Goal: Transaction & Acquisition: Purchase product/service

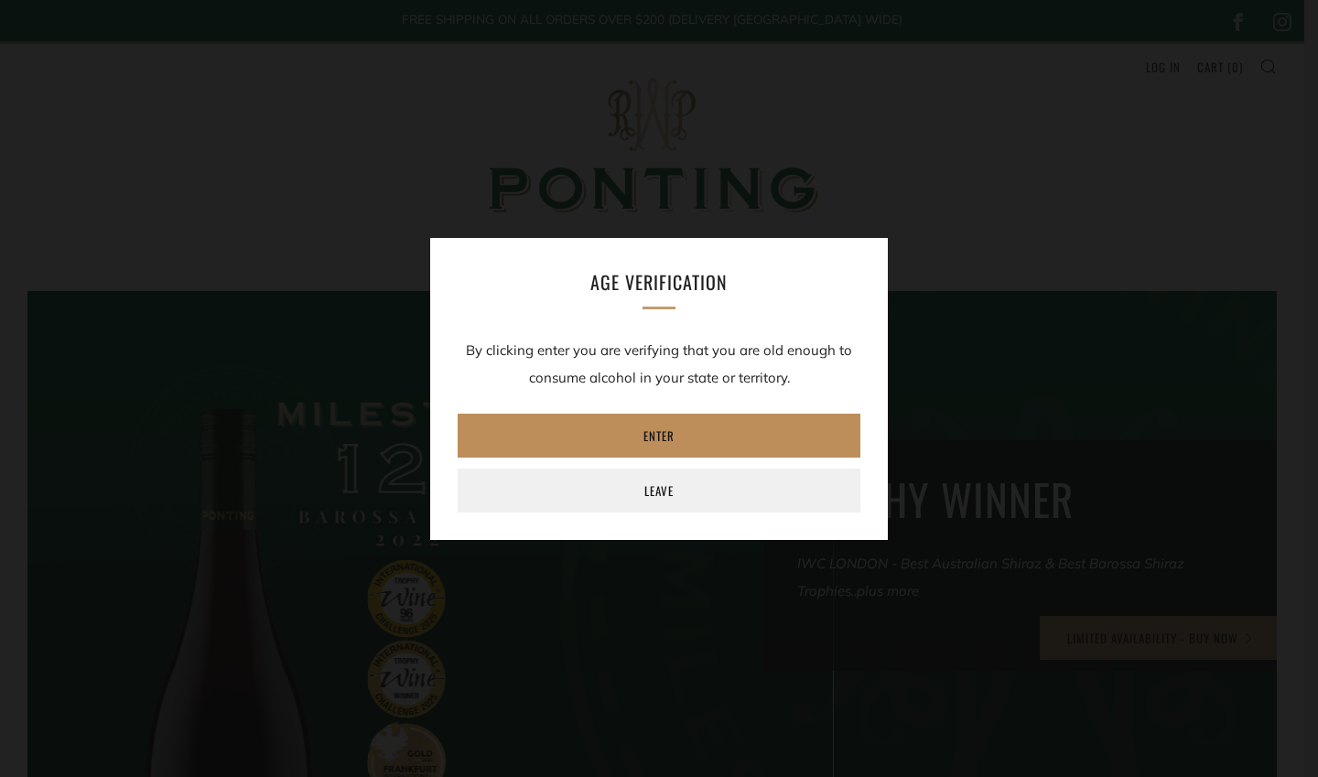
click at [722, 429] on link "Enter" at bounding box center [659, 436] width 403 height 44
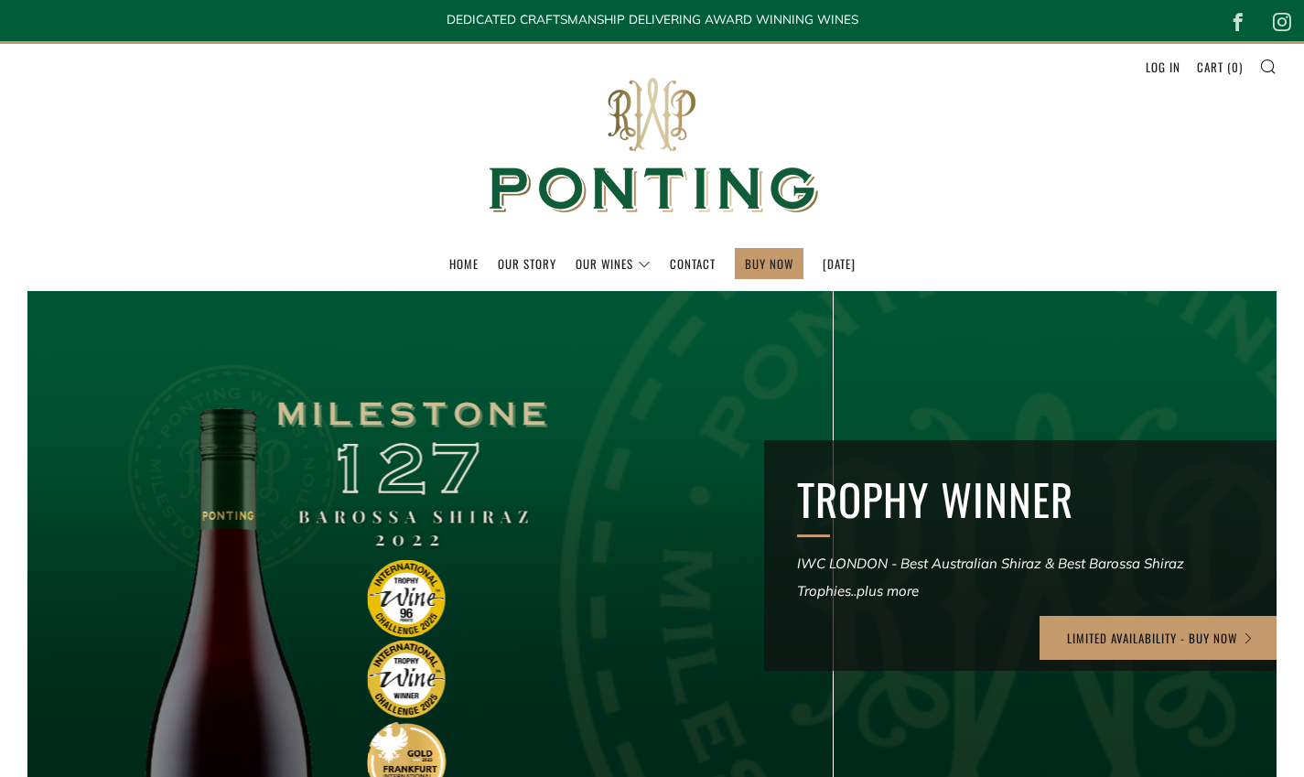
click at [607, 311] on link "The Collection" at bounding box center [658, 303] width 163 height 30
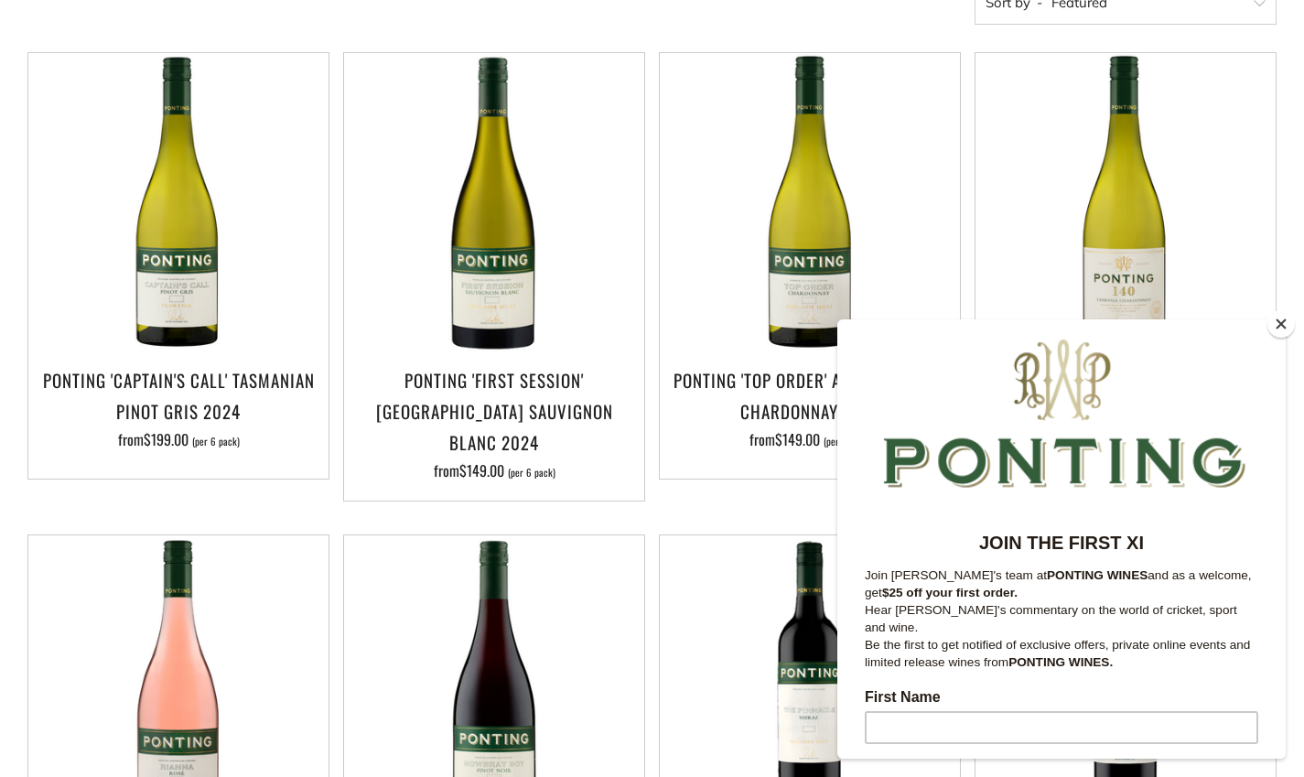
scroll to position [395, 0]
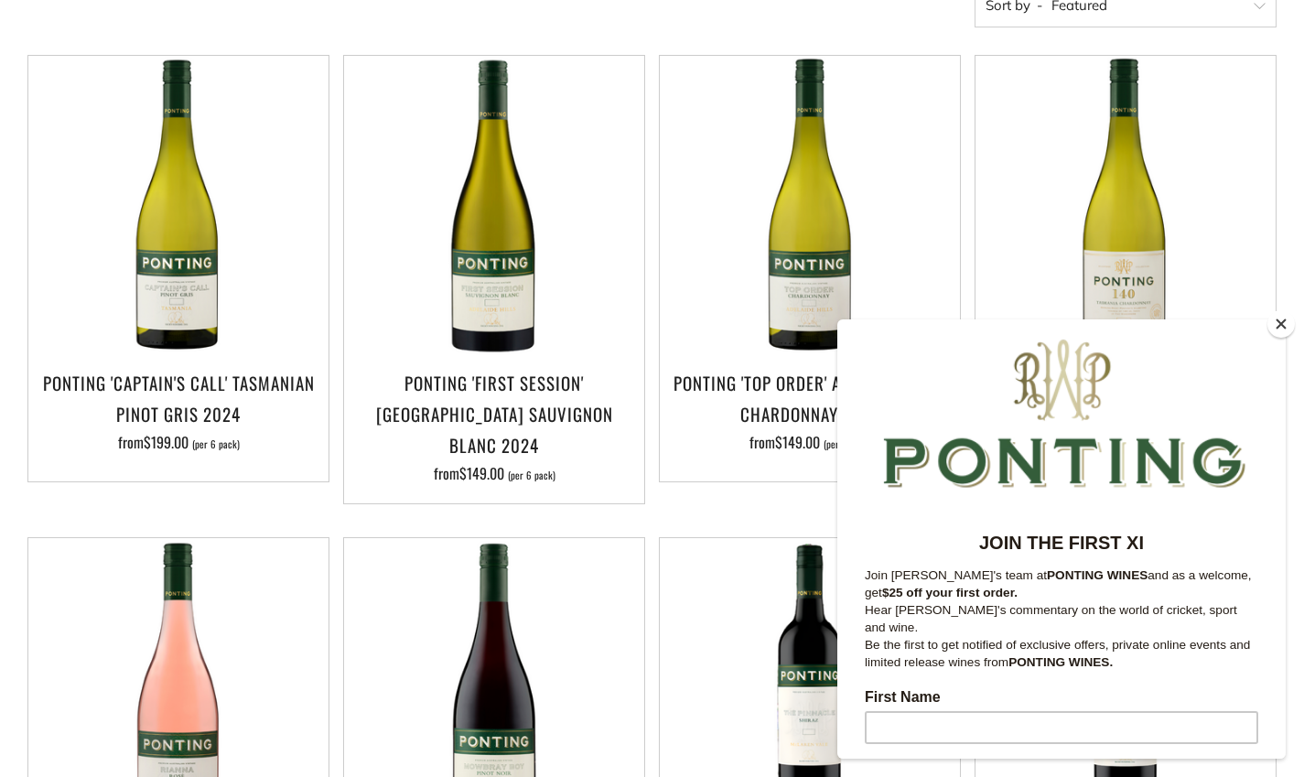
click at [1282, 329] on button "Close" at bounding box center [1281, 323] width 27 height 27
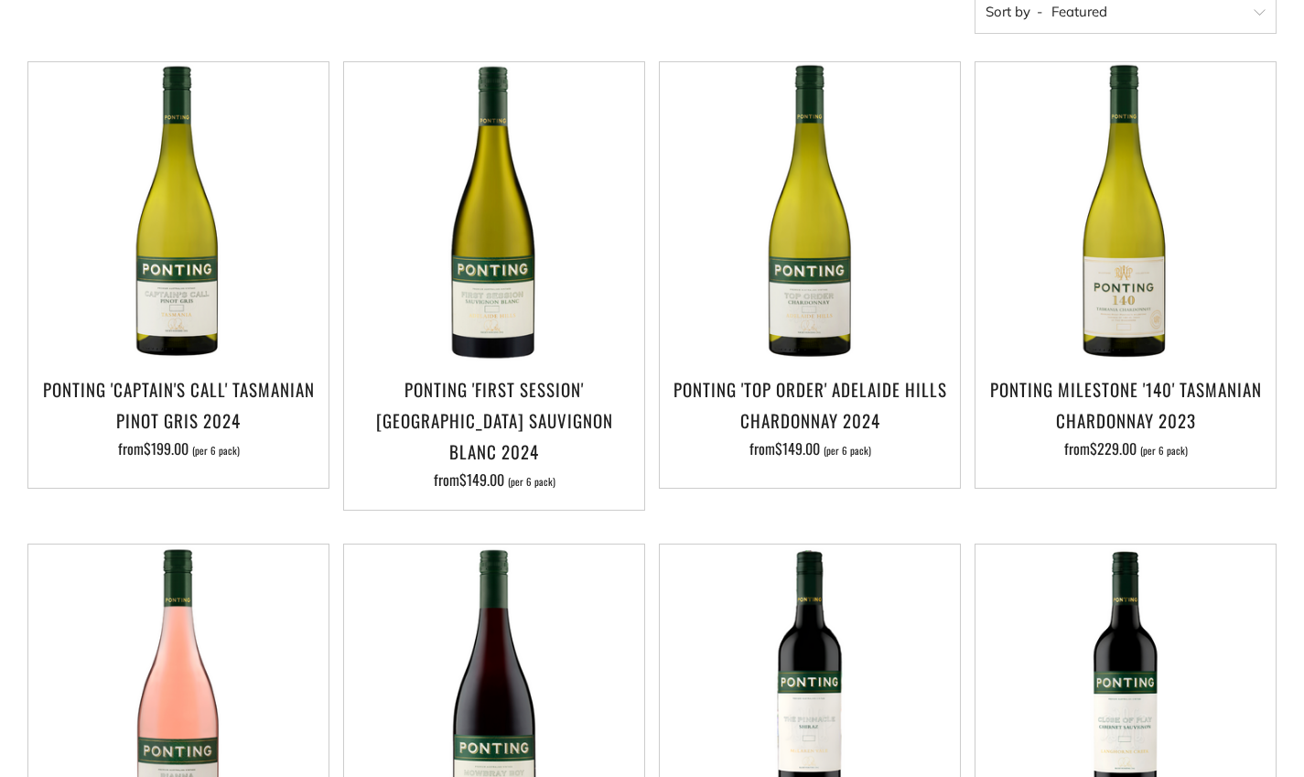
scroll to position [392, 0]
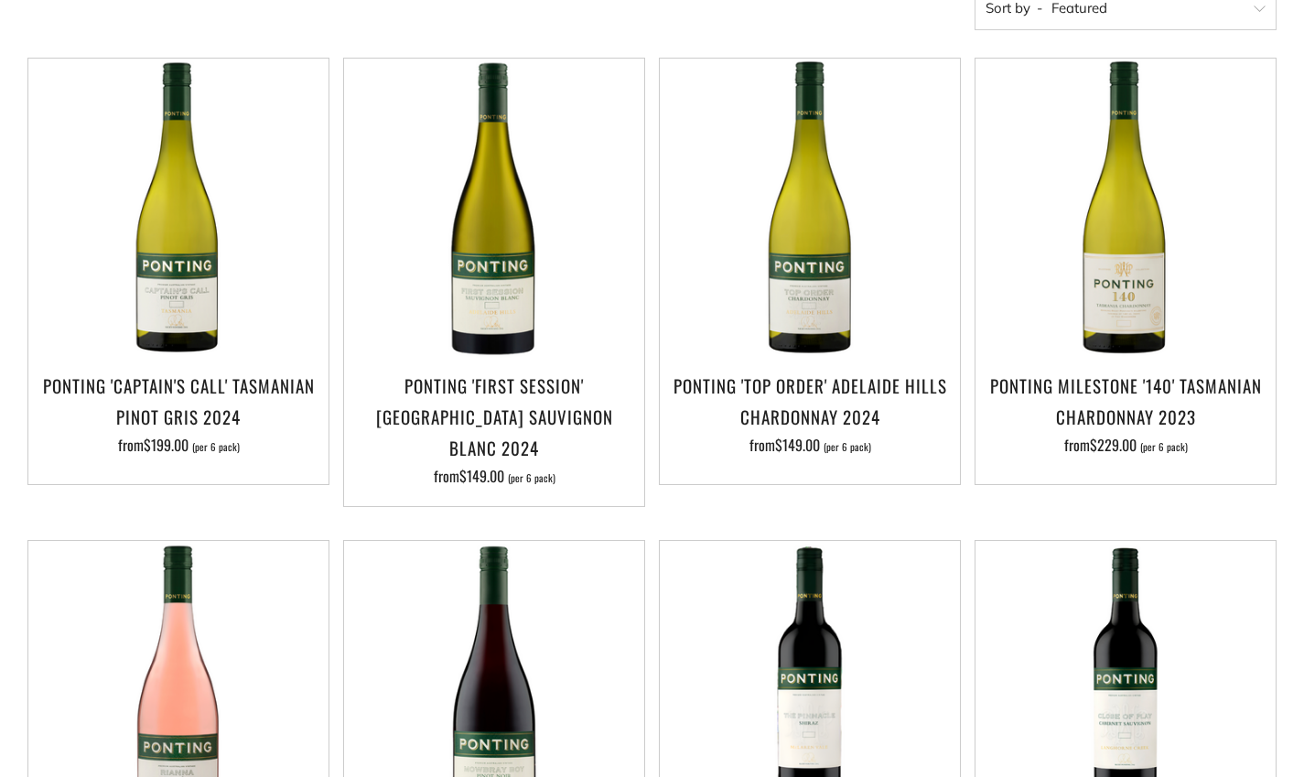
click at [886, 390] on h3 "Ponting 'Top Order' Adelaide Hills Chardonnay 2024" at bounding box center [810, 401] width 282 height 62
click at [389, 392] on h3 "Ponting 'First Session' [GEOGRAPHIC_DATA] Sauvignon Blanc 2024" at bounding box center [494, 417] width 282 height 94
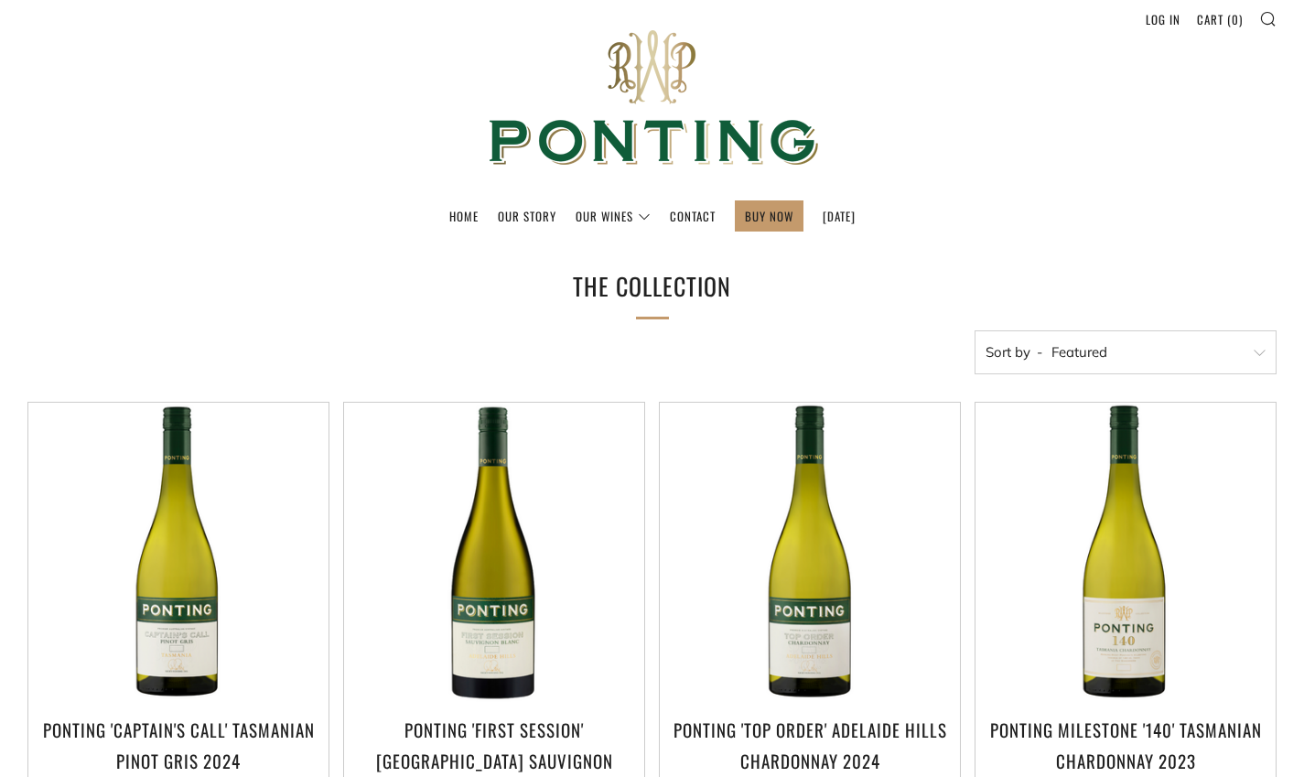
scroll to position [0, 0]
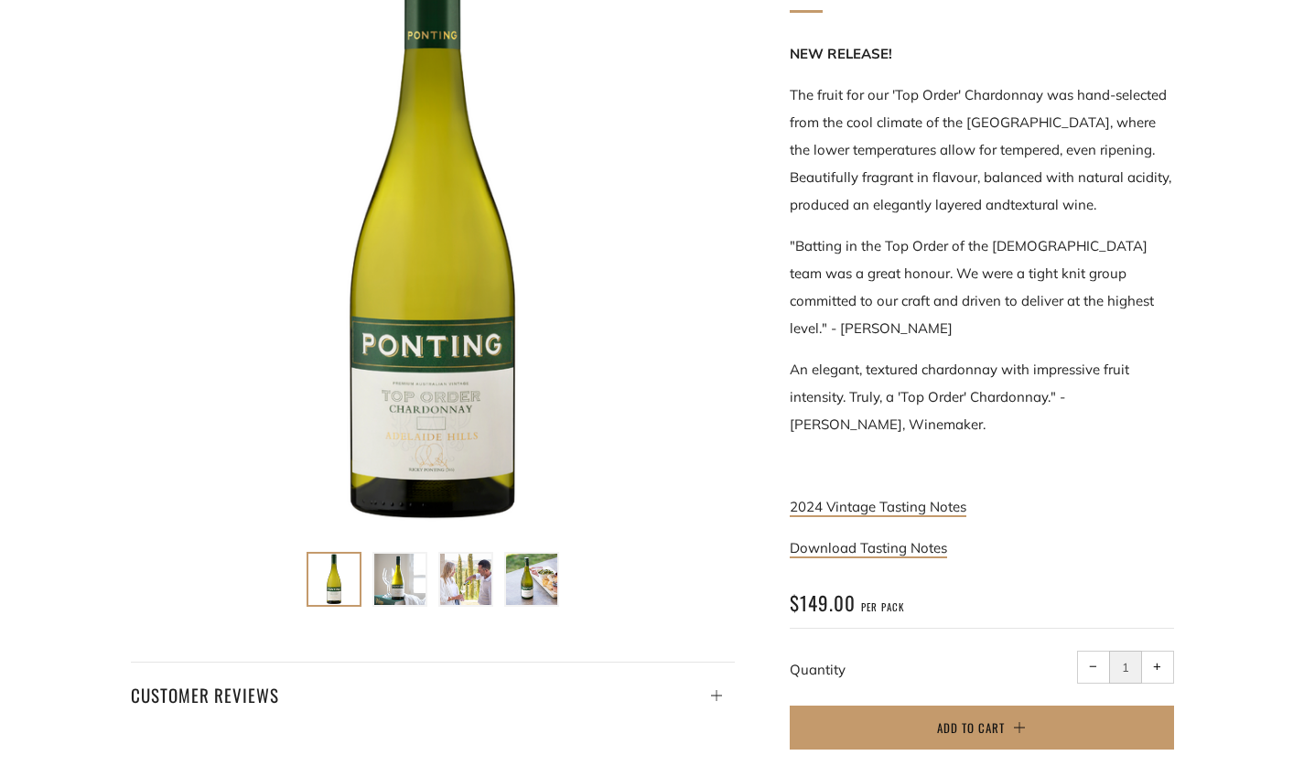
scroll to position [423, 0]
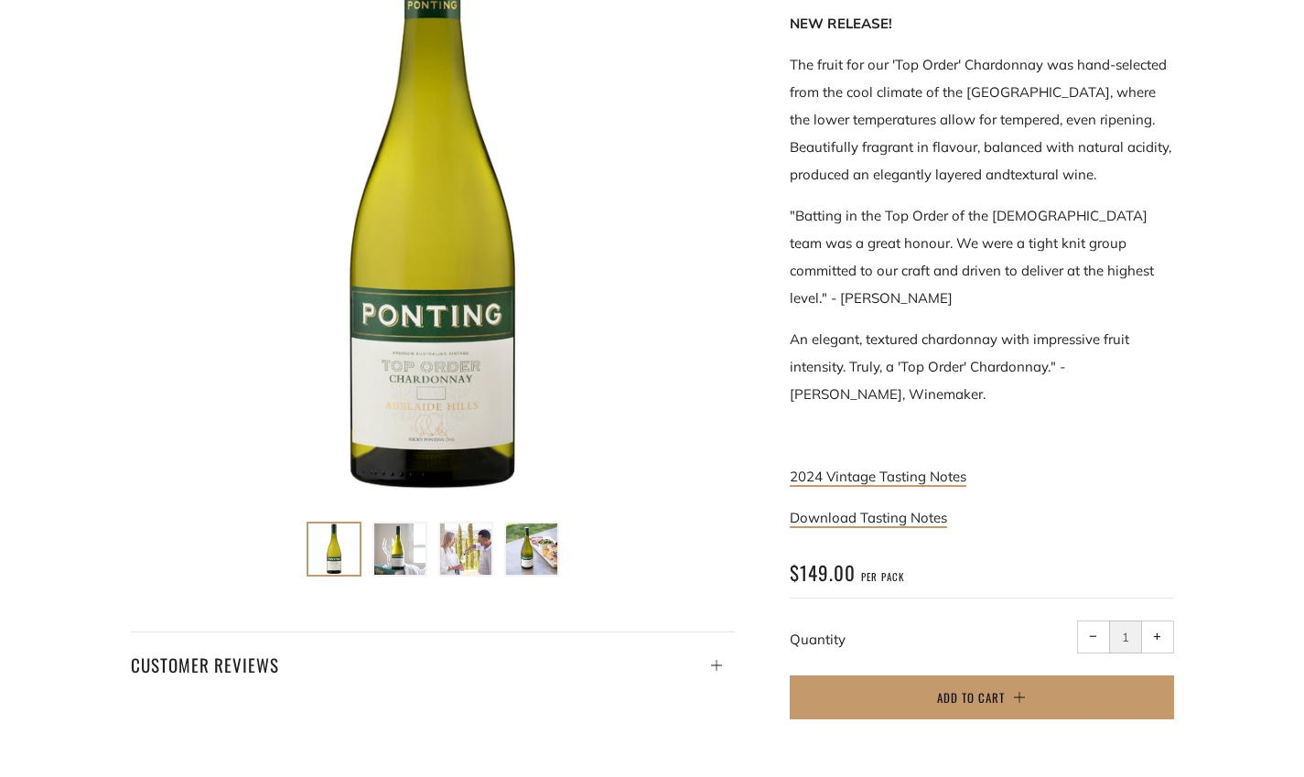
click at [390, 557] on img at bounding box center [399, 549] width 51 height 51
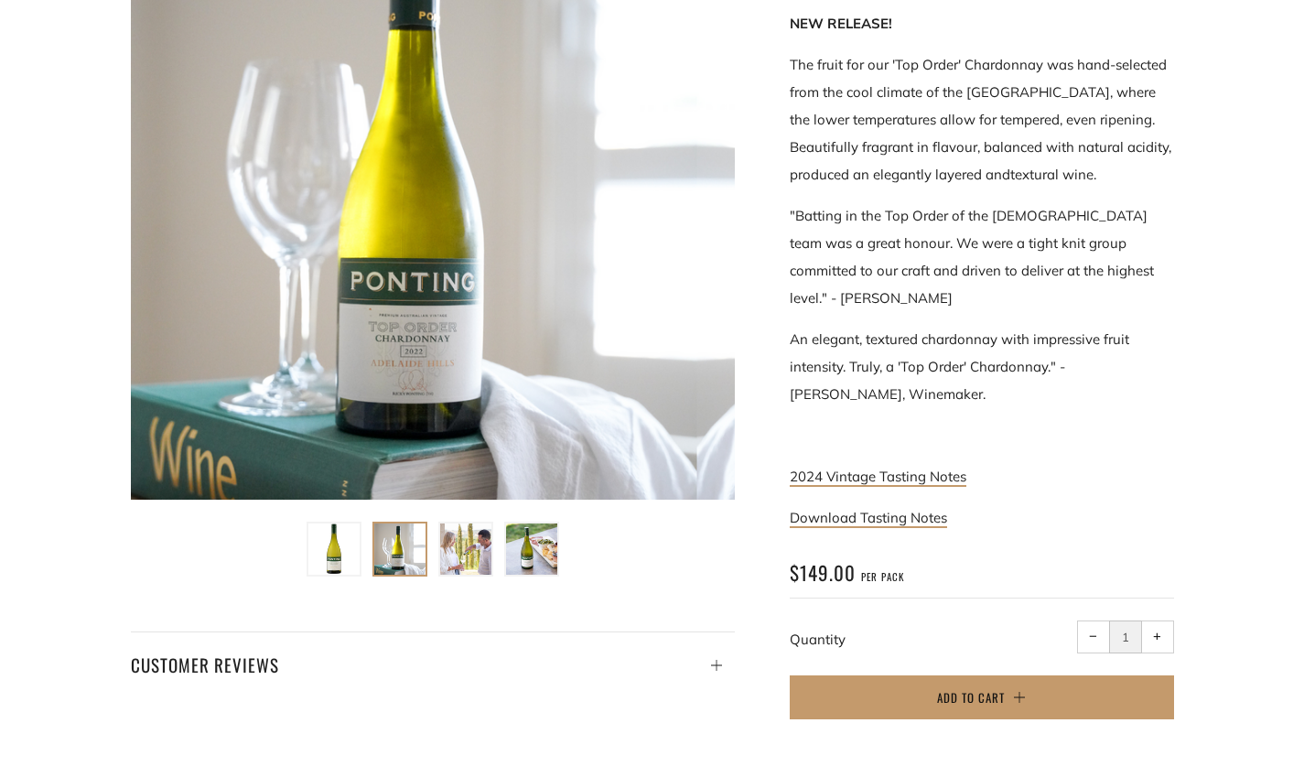
click at [323, 554] on img at bounding box center [333, 549] width 51 height 51
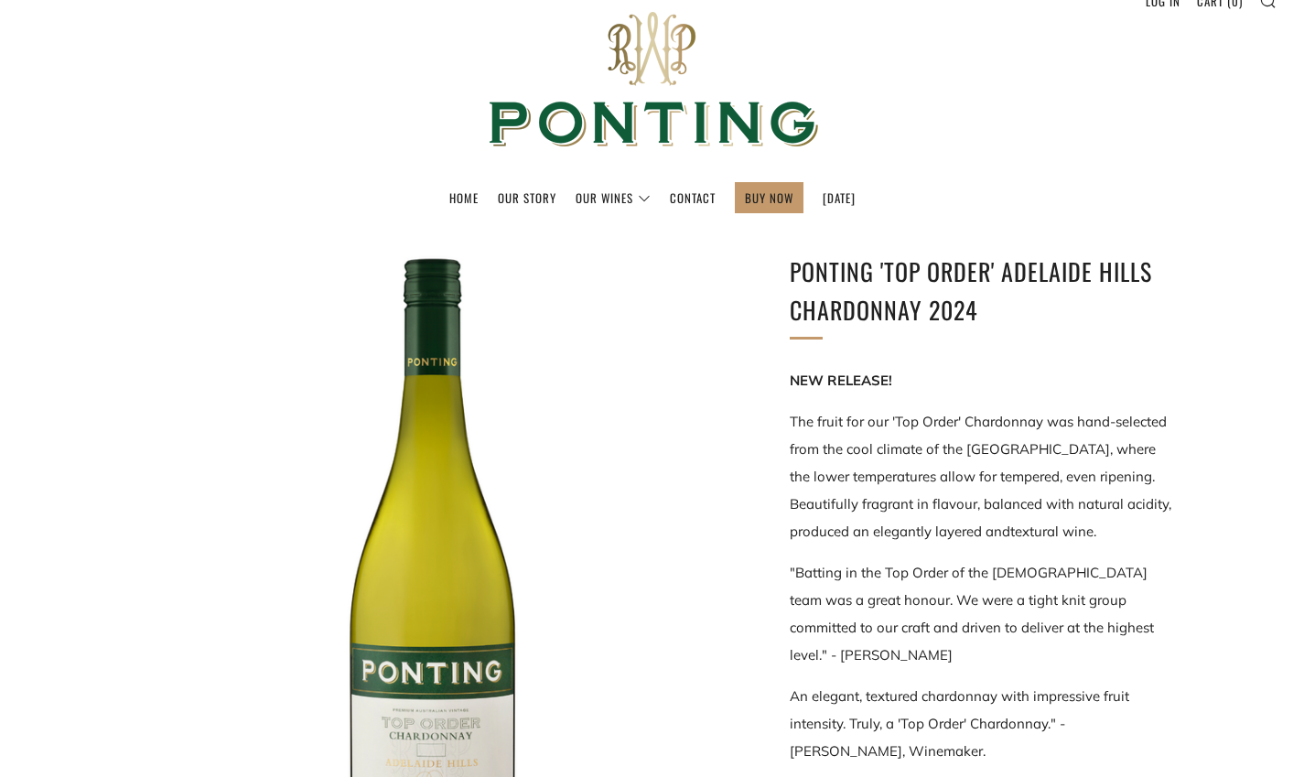
scroll to position [61, 0]
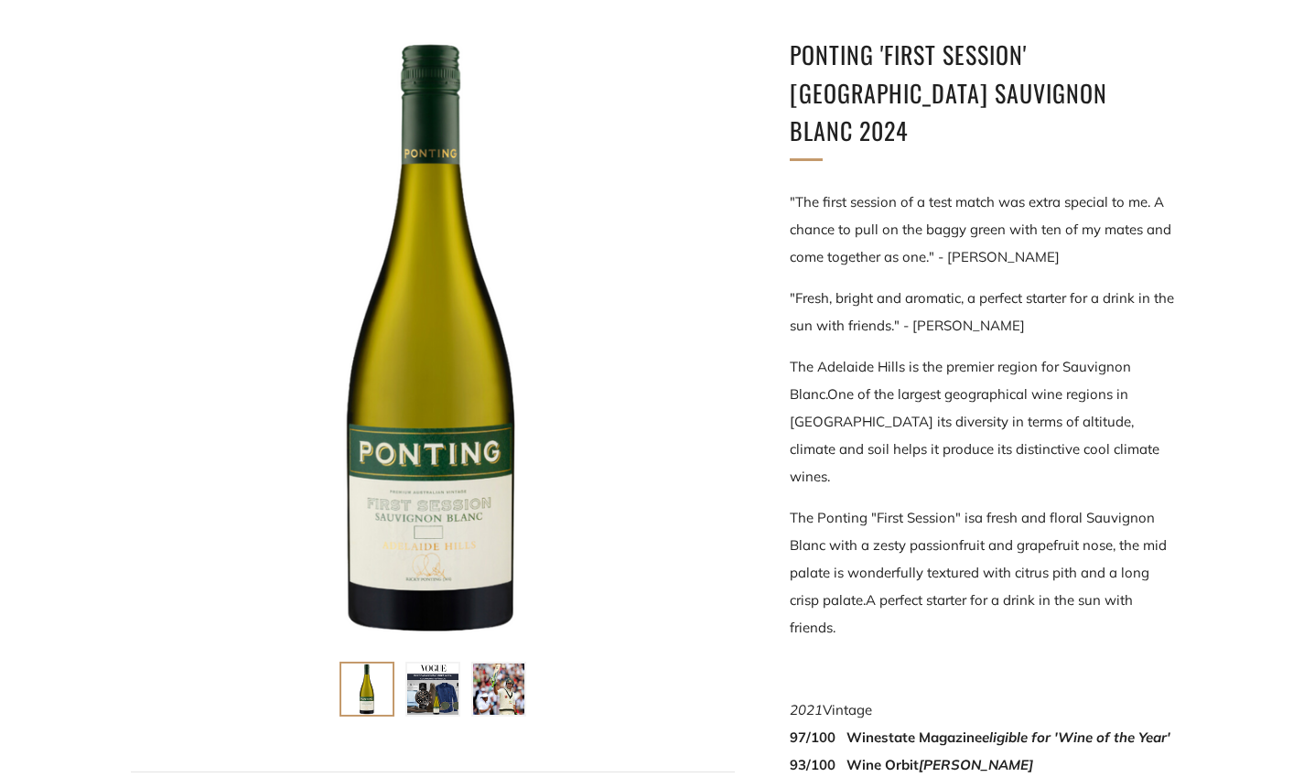
scroll to position [299, 0]
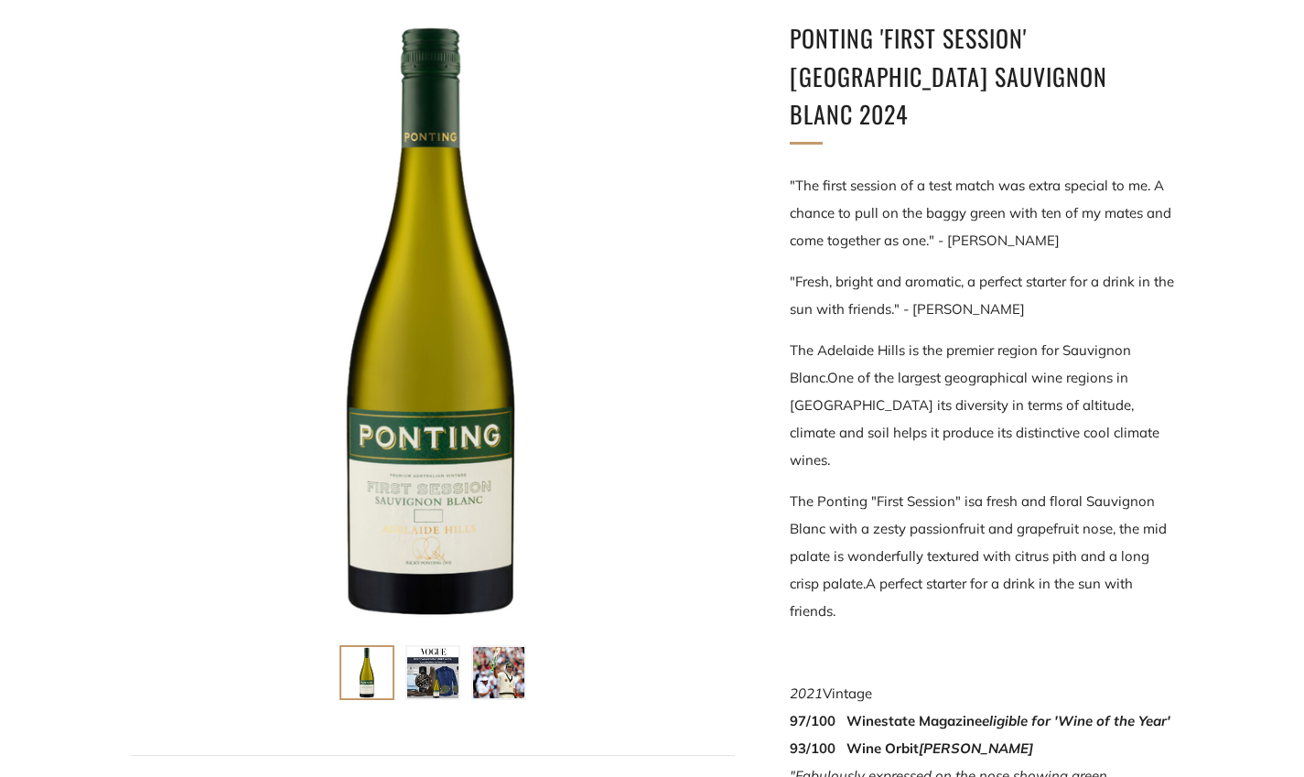
click at [431, 689] on img at bounding box center [432, 672] width 51 height 51
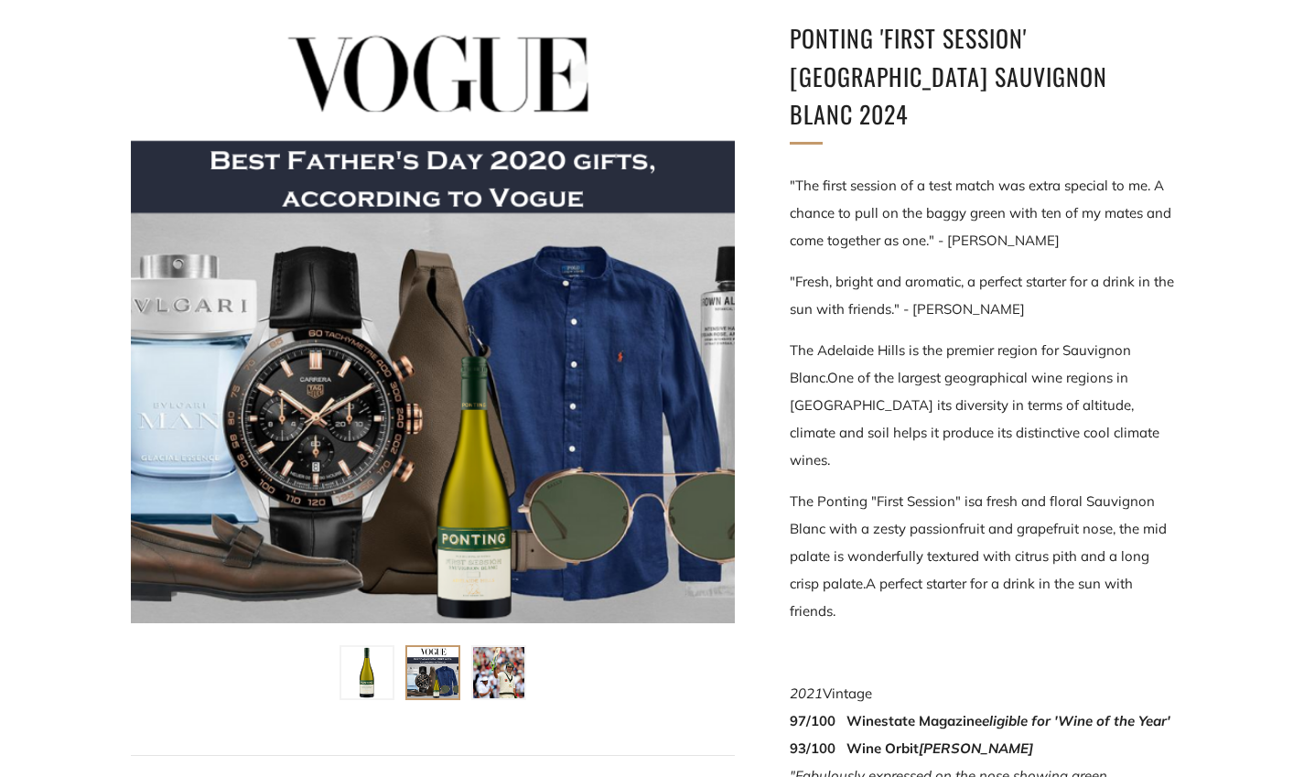
click at [492, 683] on img at bounding box center [498, 672] width 51 height 51
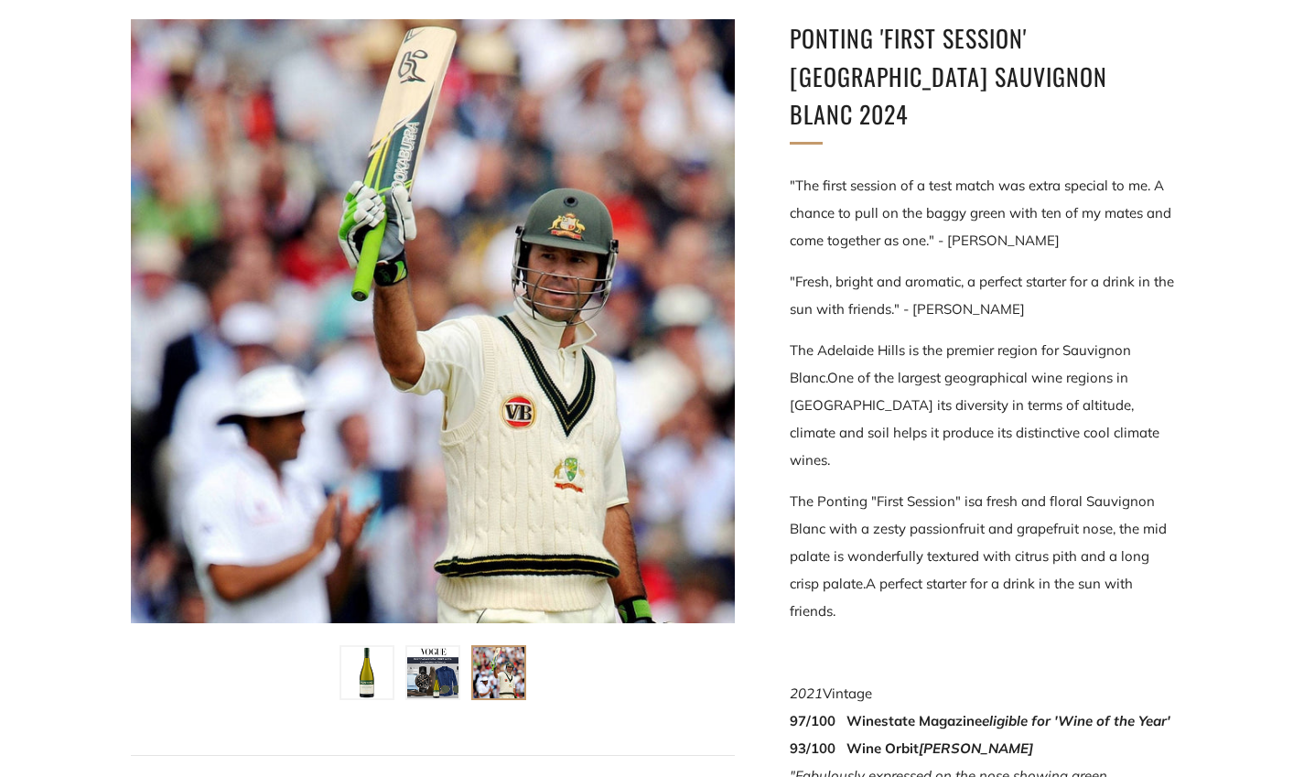
click at [362, 680] on img at bounding box center [366, 672] width 51 height 51
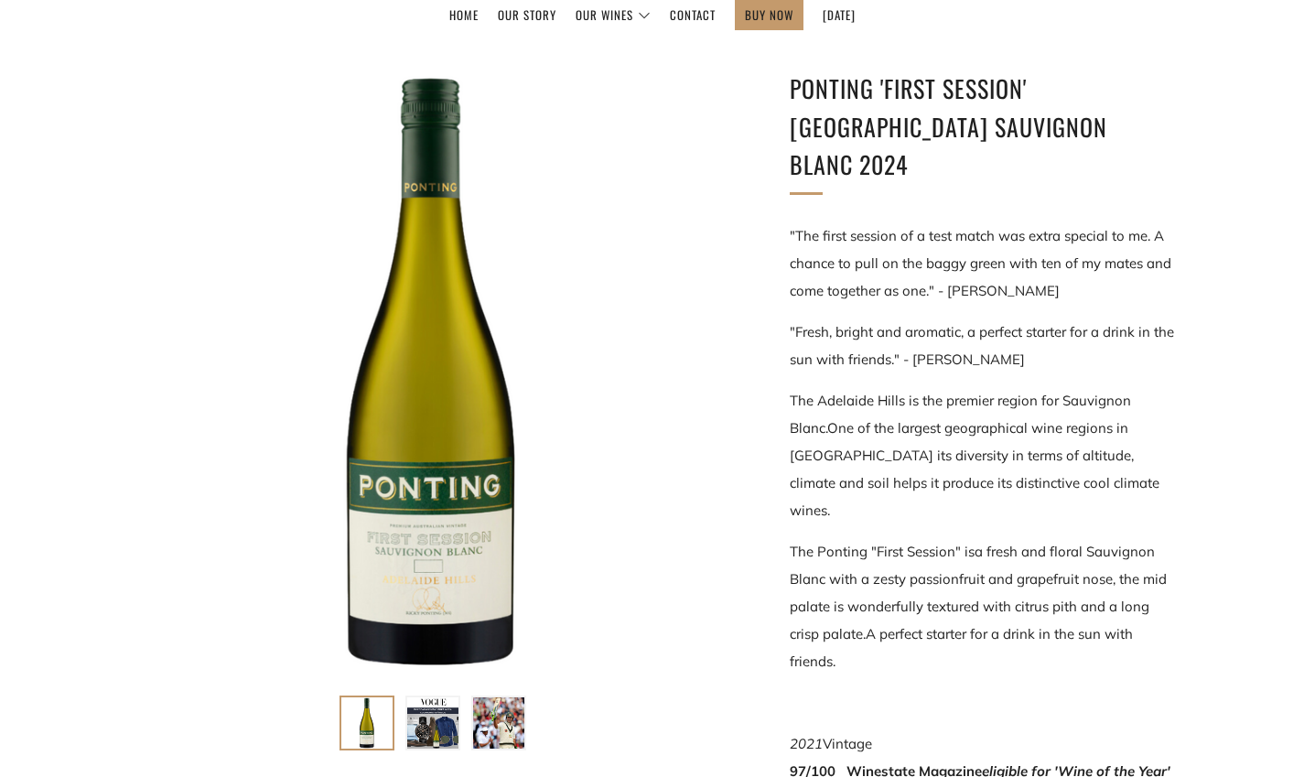
scroll to position [249, 0]
